Goal: Find specific page/section: Find specific page/section

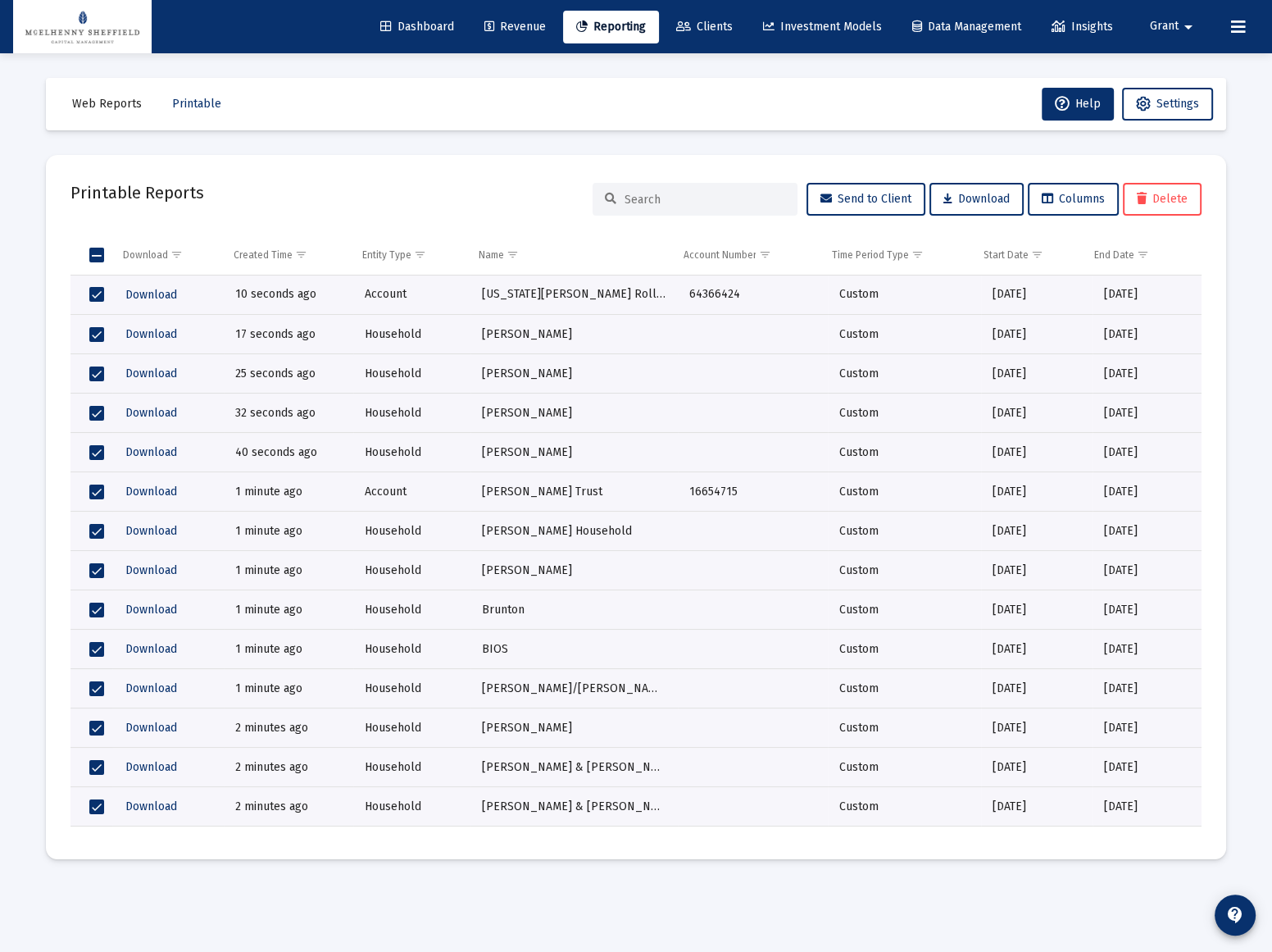
click at [690, 27] on span "Clients" at bounding box center [704, 26] width 57 height 14
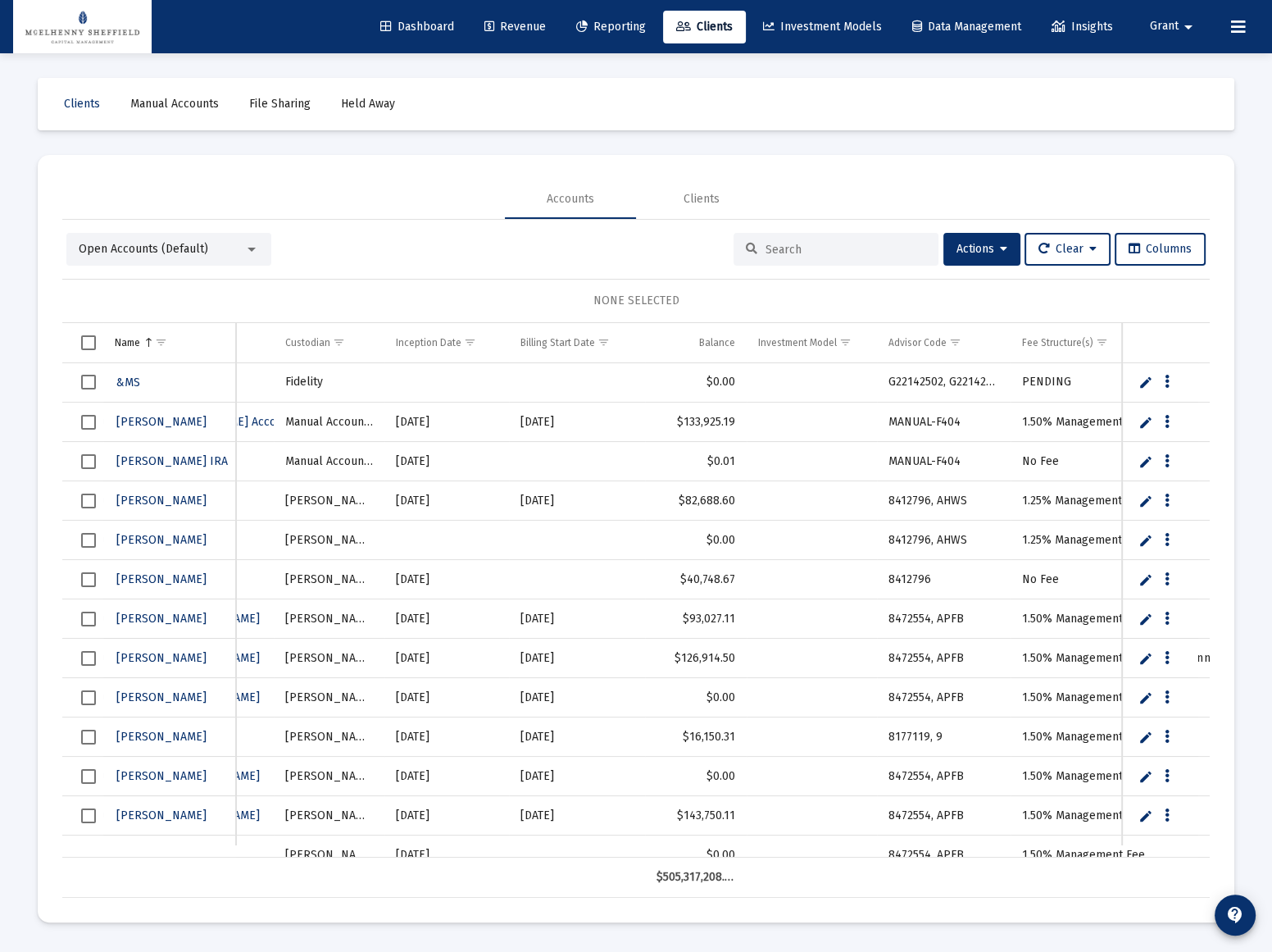
click at [816, 252] on input at bounding box center [846, 250] width 160 height 14
paste input "16654715"
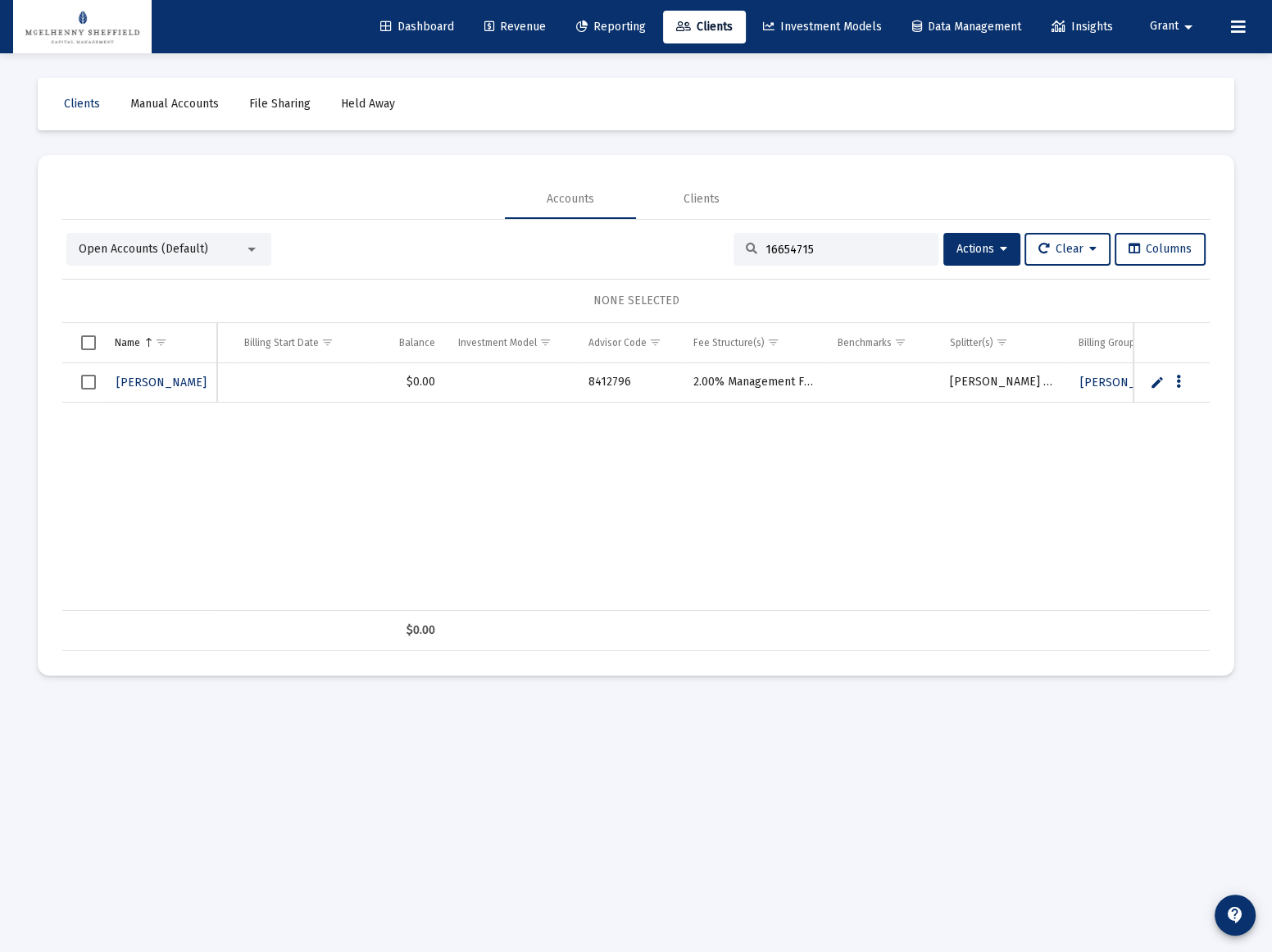
click at [841, 246] on input "16654715" at bounding box center [846, 250] width 160 height 14
paste input "8491742"
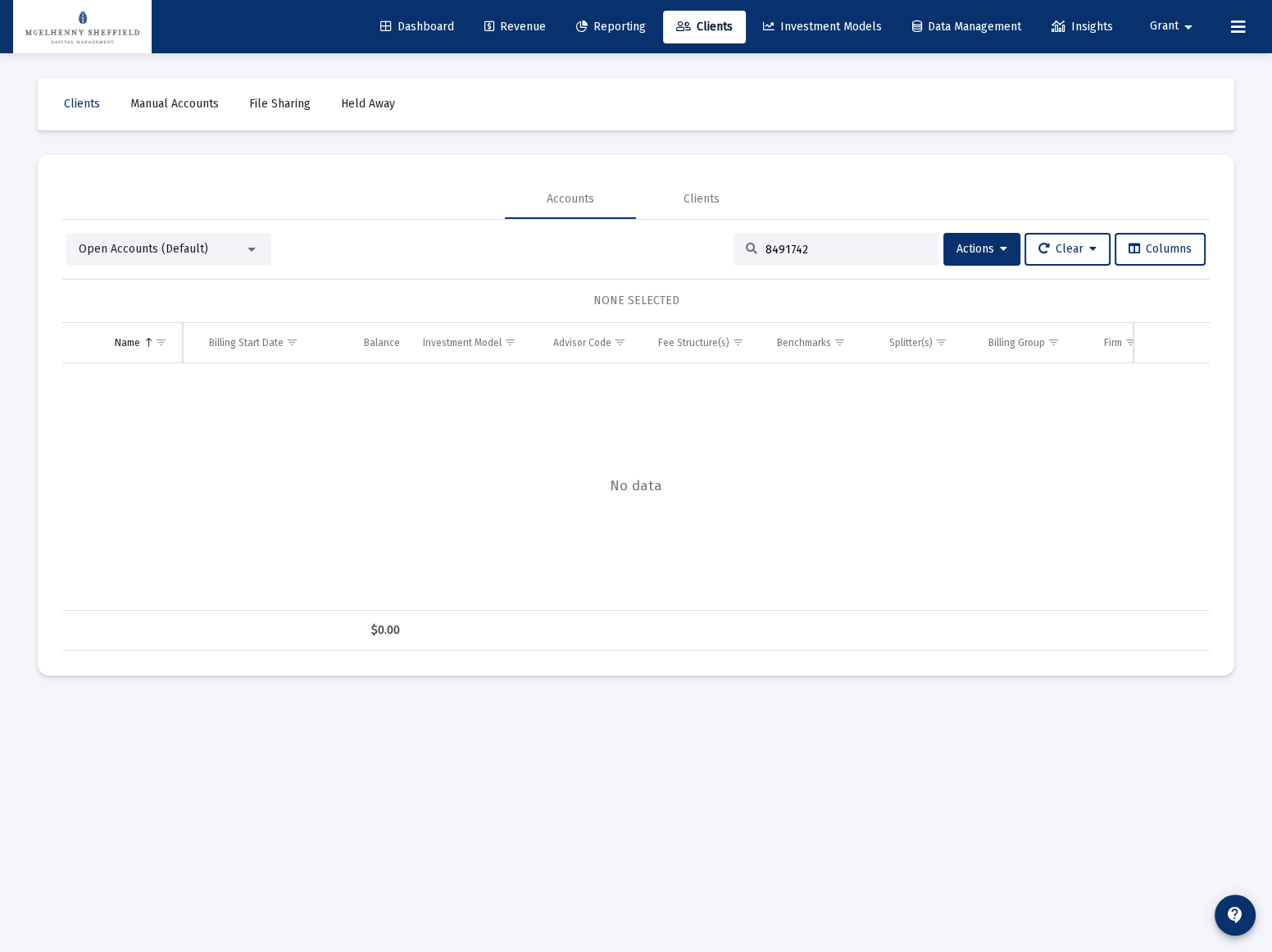
drag, startPoint x: 829, startPoint y: 256, endPoint x: 722, endPoint y: 250, distance: 107.2
click at [678, 268] on div "Open Accounts (Default) 8491742 Actions Clear Columns NONE SELECTED Name Name A…" at bounding box center [636, 442] width 1148 height 418
click at [813, 246] on input "8491742" at bounding box center [846, 250] width 160 height 14
type input "08491742"
click at [391, 17] on link "Dashboard" at bounding box center [417, 27] width 100 height 33
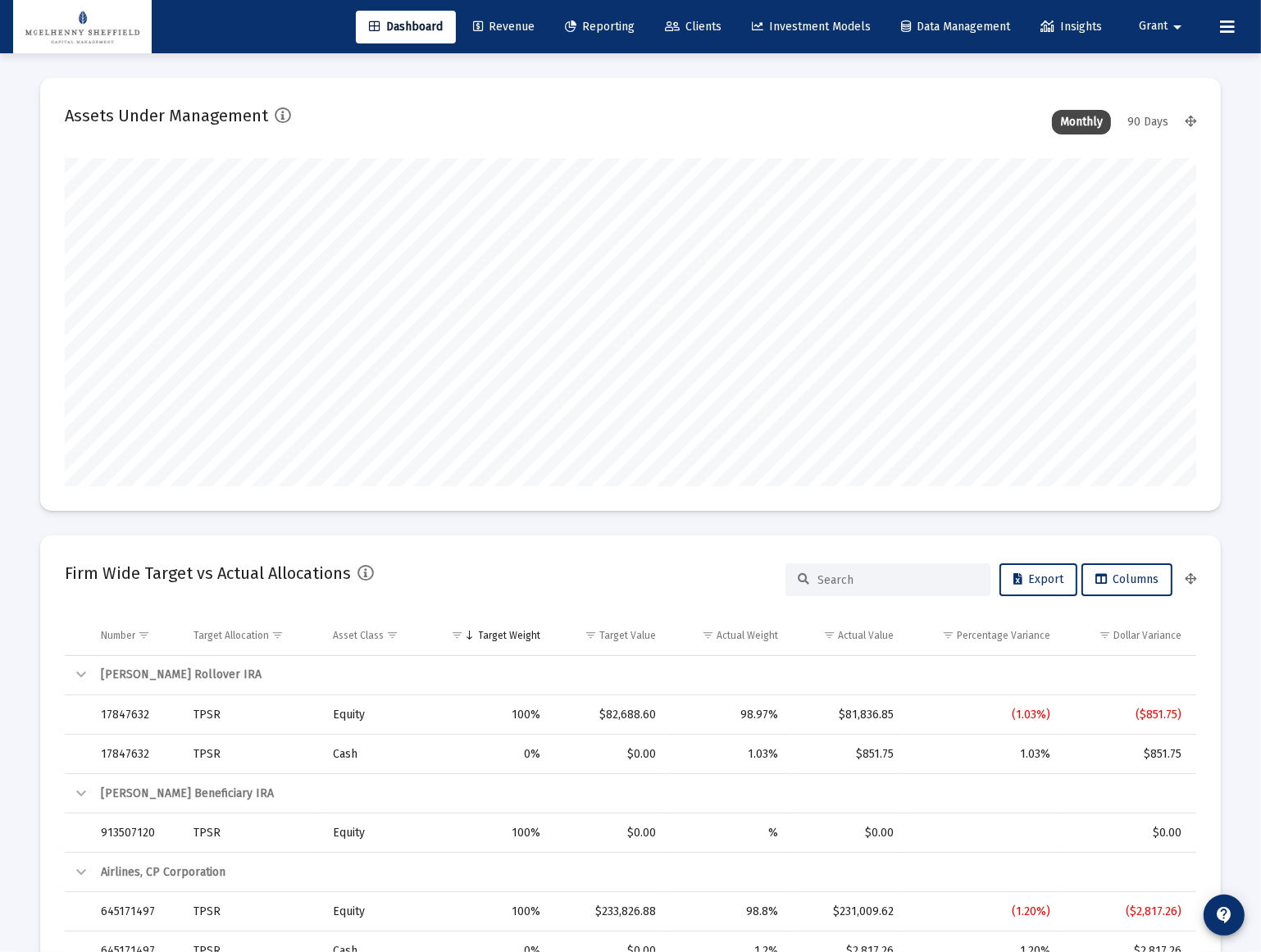
scroll to position [328, 528]
